Goal: Find specific page/section: Find specific page/section

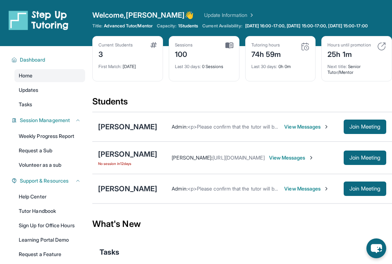
scroll to position [32, 0]
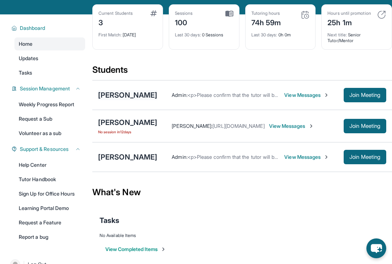
click at [138, 100] on div "[PERSON_NAME]" at bounding box center [127, 95] width 59 height 10
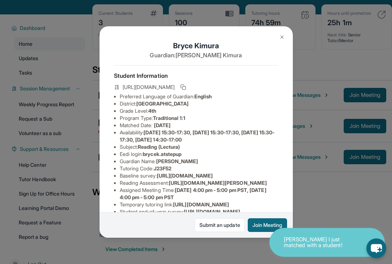
drag, startPoint x: 222, startPoint y: 106, endPoint x: 139, endPoint y: 106, distance: 82.1
click at [139, 106] on li "District: [GEOGRAPHIC_DATA]" at bounding box center [199, 103] width 158 height 7
copy span "[GEOGRAPHIC_DATA]"
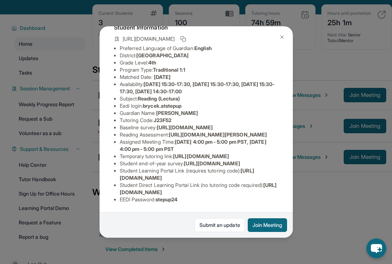
scroll to position [50, 0]
drag, startPoint x: 173, startPoint y: 155, endPoint x: 275, endPoint y: 161, distance: 102.4
click at [275, 138] on li "Reading Assessment : [URL][DOMAIN_NAME][PERSON_NAME]" at bounding box center [199, 134] width 158 height 7
copy span "[URL][DOMAIN_NAME][PERSON_NAME]"
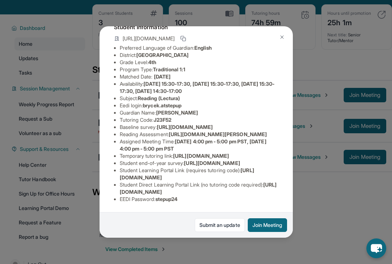
click at [284, 43] on button at bounding box center [281, 37] width 14 height 14
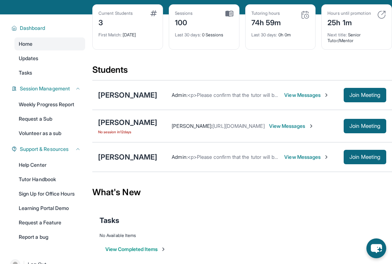
scroll to position [53, 0]
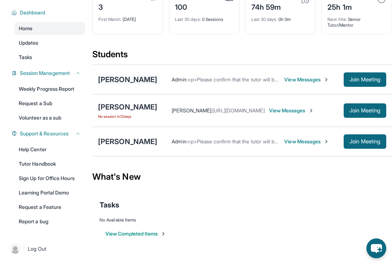
click at [140, 81] on div "[PERSON_NAME]" at bounding box center [127, 80] width 59 height 10
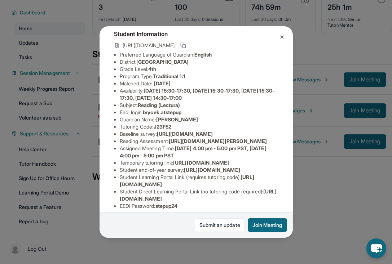
scroll to position [120, 0]
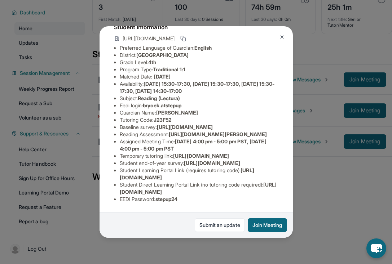
click at [283, 41] on button at bounding box center [281, 37] width 14 height 14
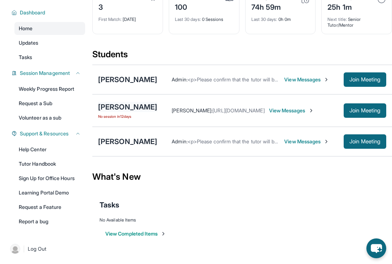
click at [129, 107] on div "[PERSON_NAME]" at bounding box center [127, 107] width 59 height 10
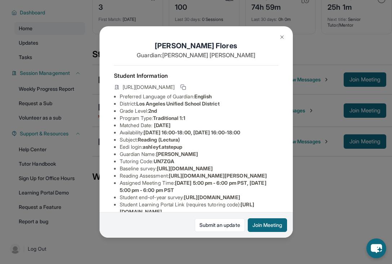
click at [281, 40] on img at bounding box center [282, 37] width 6 height 6
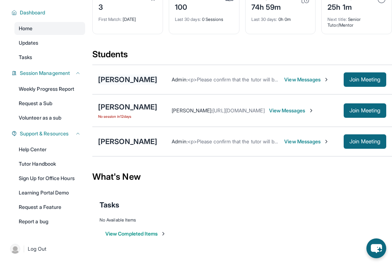
click at [139, 81] on div "[PERSON_NAME]" at bounding box center [127, 80] width 59 height 10
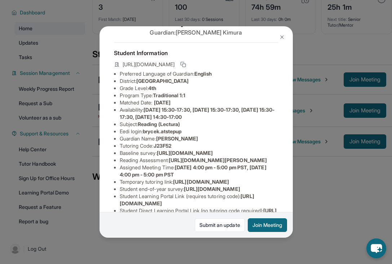
scroll to position [23, 0]
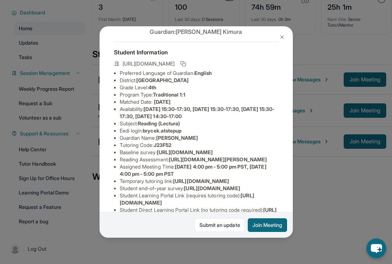
click at [280, 34] on button at bounding box center [281, 37] width 14 height 14
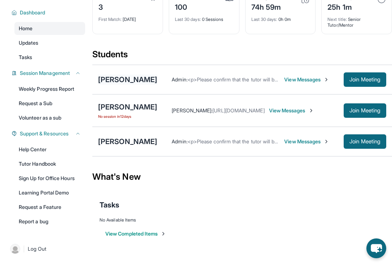
click at [130, 83] on div "[PERSON_NAME]" at bounding box center [127, 80] width 59 height 10
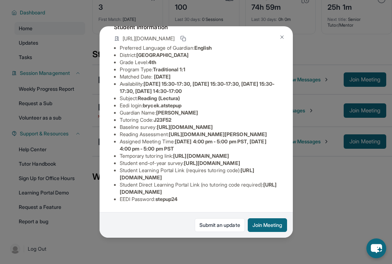
scroll to position [120, 0]
drag, startPoint x: 268, startPoint y: 192, endPoint x: 111, endPoint y: 191, distance: 157.4
click at [111, 191] on div "[PERSON_NAME] Guardian: [PERSON_NAME] Student Information [URL][DOMAIN_NAME] Pr…" at bounding box center [195, 131] width 193 height 211
copy span "[URL][DOMAIN_NAME]"
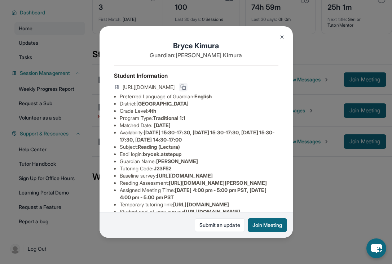
click at [186, 88] on icon at bounding box center [183, 87] width 6 height 6
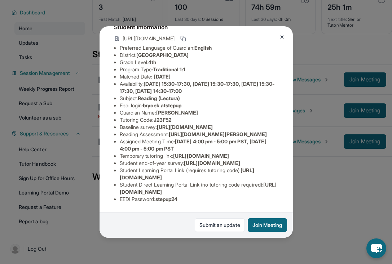
scroll to position [98, 0]
click at [285, 37] on button at bounding box center [281, 37] width 14 height 14
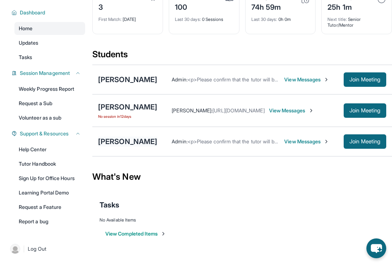
click at [142, 141] on div "[PERSON_NAME]" at bounding box center [127, 142] width 59 height 10
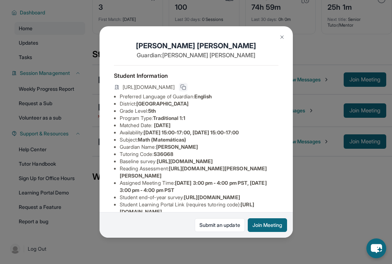
click at [186, 86] on icon at bounding box center [183, 87] width 6 height 6
click at [282, 35] on img at bounding box center [282, 37] width 6 height 6
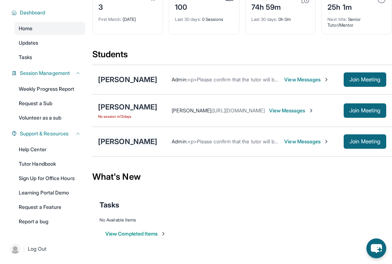
click at [128, 144] on div "[PERSON_NAME]" at bounding box center [127, 142] width 59 height 10
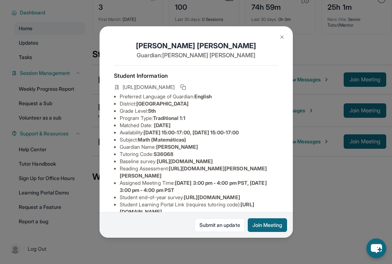
drag, startPoint x: 230, startPoint y: 105, endPoint x: 140, endPoint y: 103, distance: 90.1
click at [140, 103] on li "District: [GEOGRAPHIC_DATA]" at bounding box center [199, 103] width 158 height 7
copy span "[GEOGRAPHIC_DATA]"
click at [281, 37] on img at bounding box center [282, 37] width 6 height 6
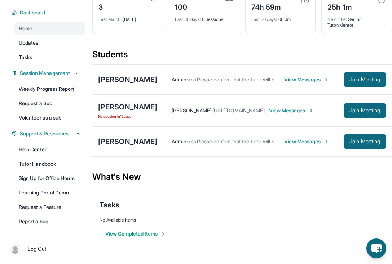
click at [125, 109] on div "[PERSON_NAME]" at bounding box center [127, 107] width 59 height 10
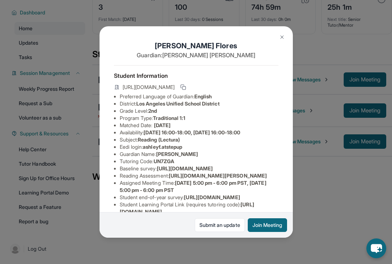
click at [284, 42] on button at bounding box center [281, 37] width 14 height 14
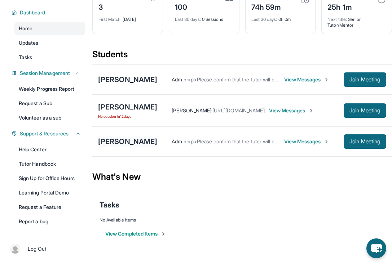
click at [139, 142] on div "[PERSON_NAME]" at bounding box center [127, 142] width 59 height 10
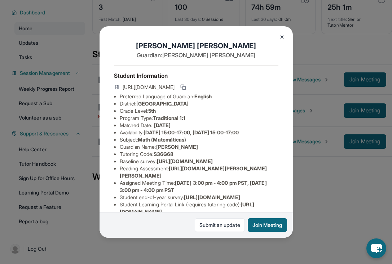
click at [286, 36] on button at bounding box center [281, 37] width 14 height 14
